Goal: Task Accomplishment & Management: Manage account settings

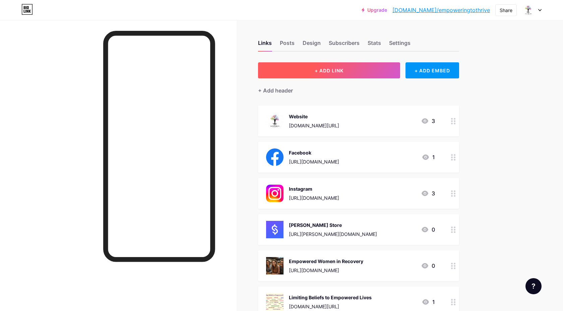
click at [339, 67] on button "+ ADD LINK" at bounding box center [329, 70] width 142 height 16
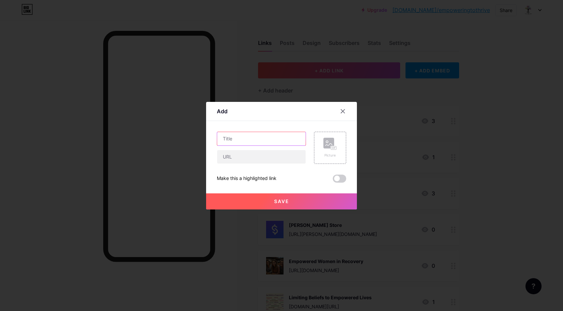
click at [238, 136] on input "text" at bounding box center [261, 138] width 88 height 13
paste input "Book a consult through via the Contact Message"
drag, startPoint x: 257, startPoint y: 138, endPoint x: 213, endPoint y: 138, distance: 43.9
click at [213, 138] on div "Add Content YouTube Play YouTube video without leaving your page. ADD Vimeo Pla…" at bounding box center [281, 155] width 151 height 107
click at [236, 138] on input "Book a consult through via the Contact Message" at bounding box center [261, 138] width 88 height 13
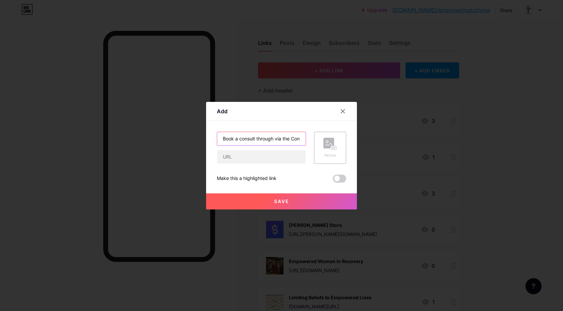
type input "Book a consult through via the Contact Message"
click at [253, 158] on input "text" at bounding box center [261, 156] width 88 height 13
paste input "[URL][DOMAIN_NAME]"
type input "[URL][DOMAIN_NAME]"
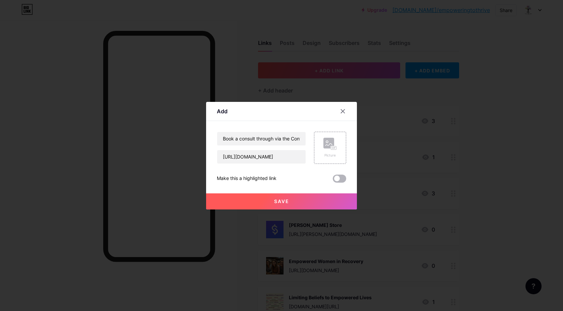
click at [338, 177] on span at bounding box center [339, 178] width 13 height 8
click at [333, 180] on input "checkbox" at bounding box center [333, 180] width 0 height 0
click at [329, 143] on rect at bounding box center [328, 143] width 11 height 11
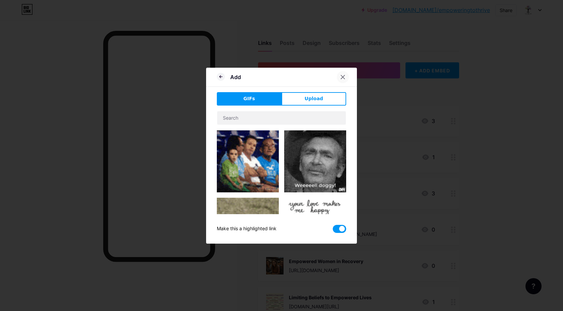
click at [342, 73] on div at bounding box center [343, 77] width 12 height 12
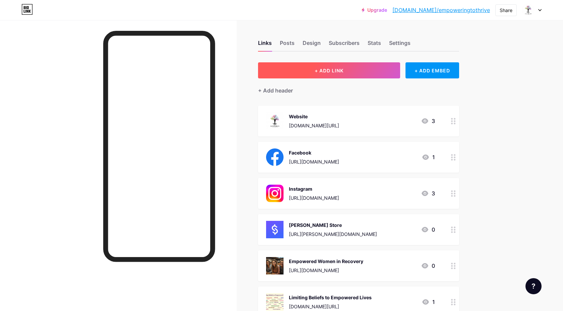
click at [354, 71] on button "+ ADD LINK" at bounding box center [329, 70] width 142 height 16
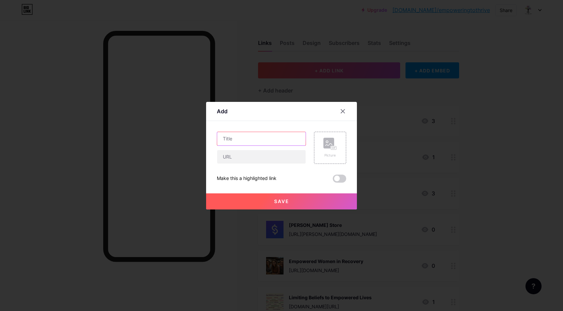
click at [257, 137] on input "text" at bounding box center [261, 138] width 88 height 13
click at [247, 156] on input "text" at bounding box center [261, 156] width 88 height 13
paste input "[URL][DOMAIN_NAME]"
type input "[URL][DOMAIN_NAME]"
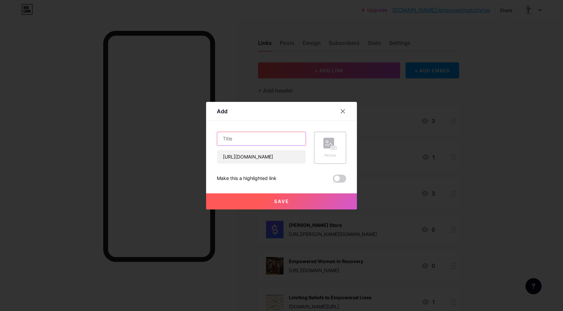
click at [257, 142] on input "text" at bounding box center [261, 138] width 88 height 13
click at [276, 141] on input "text" at bounding box center [261, 138] width 88 height 13
paste input "Book a consult through via the Contact Message"
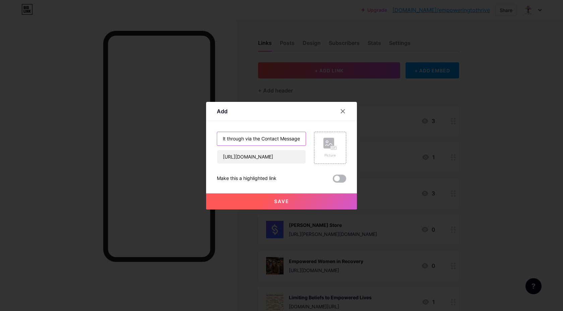
type input "Book a consult through via the Contact Message"
click at [336, 180] on span at bounding box center [339, 178] width 13 height 8
click at [333, 180] on input "checkbox" at bounding box center [333, 180] width 0 height 0
click at [278, 201] on span "Save" at bounding box center [281, 201] width 15 height 6
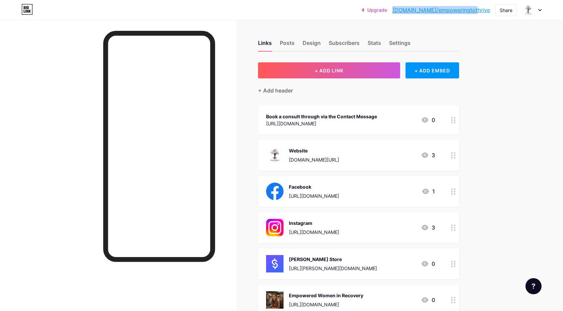
copy link "[DOMAIN_NAME]/empoweringtothrive"
click at [455, 10] on link "[DOMAIN_NAME]/empoweringtothrive" at bounding box center [440, 10] width 97 height 8
click at [372, 119] on div "Book a consult through via the Contact Message" at bounding box center [321, 116] width 111 height 7
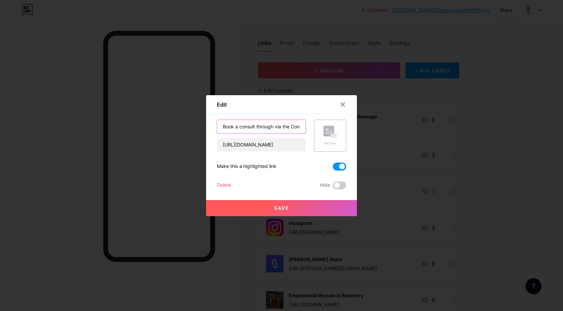
click at [271, 126] on input "Book a consult through via the Contact Message" at bounding box center [261, 126] width 88 height 13
paste input "Ready to begin? Simply send me a message through the contact form with Consult …"
drag, startPoint x: 277, startPoint y: 128, endPoint x: 212, endPoint y: 122, distance: 64.5
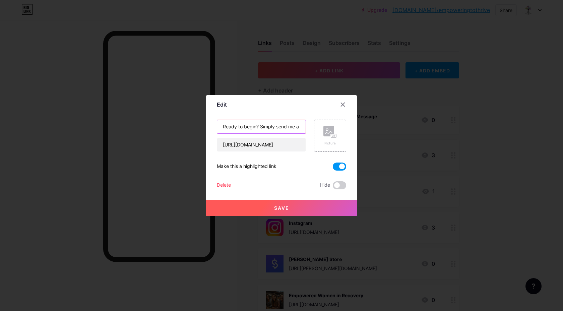
click at [212, 122] on div "Edit Content YouTube Play YouTube video without leaving your page. ADD Vimeo Pl…" at bounding box center [281, 155] width 151 height 121
type input "Ready to begin? Simply send me a message through the contact form with Consult …"
click at [284, 205] on span "Save" at bounding box center [281, 208] width 15 height 6
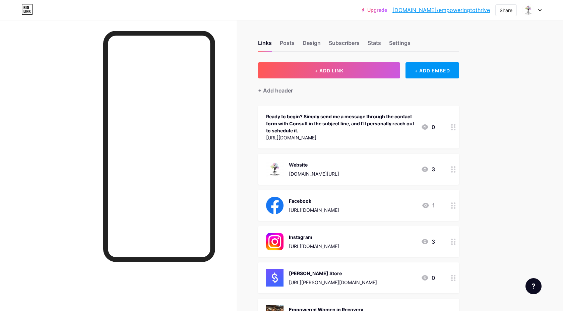
click at [393, 127] on div "Ready to begin? Simply send me a message through the contact form with Consult …" at bounding box center [340, 123] width 149 height 21
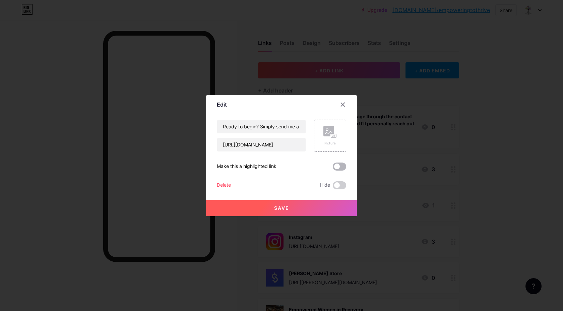
click at [338, 168] on span at bounding box center [339, 166] width 13 height 8
click at [333, 168] on input "checkbox" at bounding box center [333, 168] width 0 height 0
click at [284, 211] on button "Save" at bounding box center [281, 208] width 151 height 16
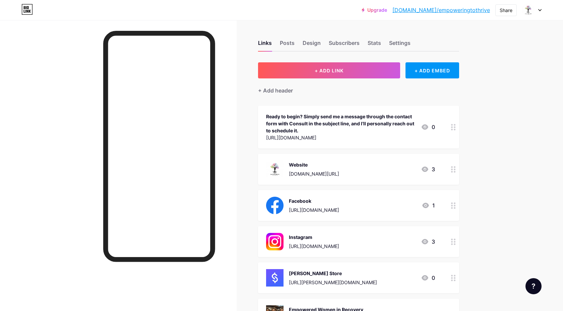
click at [328, 127] on div "Ready to begin? Simply send me a message through the contact form with Consult …" at bounding box center [340, 123] width 149 height 21
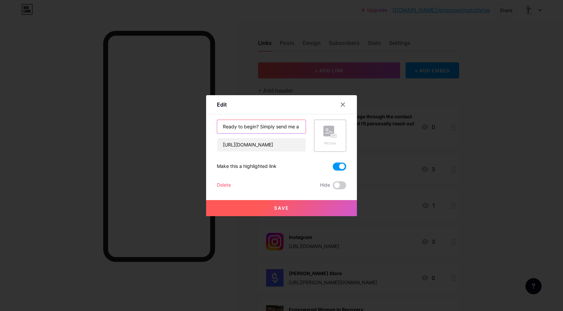
click at [295, 127] on input "Ready to begin? Simply send me a message through the contact form with Consult …" at bounding box center [261, 126] width 88 height 13
type input "Ready to begin? Simply send a message through the contact form with Consult in …"
click at [290, 211] on button "Save" at bounding box center [281, 208] width 151 height 16
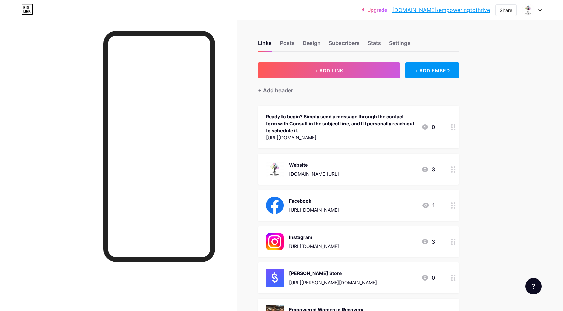
click at [346, 127] on div "Ready to begin? Simply send a message through the contact form with Consult in …" at bounding box center [340, 123] width 149 height 21
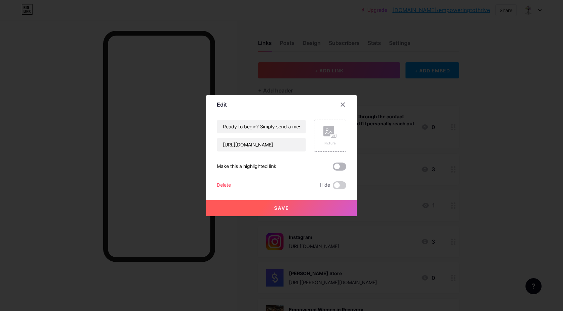
click at [339, 166] on span at bounding box center [339, 166] width 13 height 8
click at [333, 168] on input "checkbox" at bounding box center [333, 168] width 0 height 0
click at [277, 211] on button "Save" at bounding box center [281, 208] width 151 height 16
